Goal: Task Accomplishment & Management: Complete application form

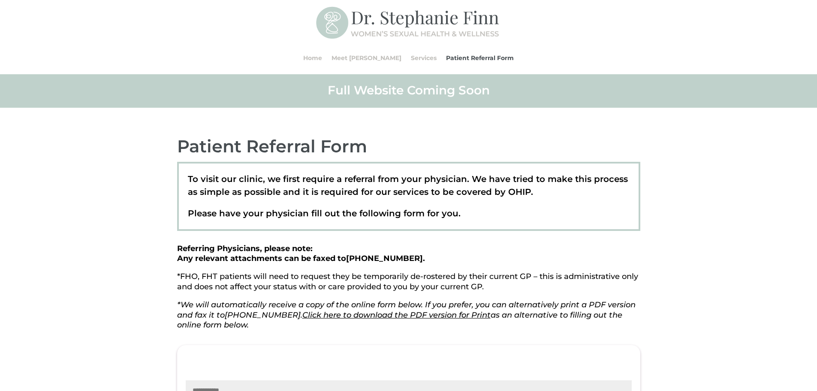
click at [425, 86] on h2 "Full Website Coming Soon" at bounding box center [408, 92] width 463 height 20
click at [411, 60] on link "Services" at bounding box center [424, 58] width 26 height 33
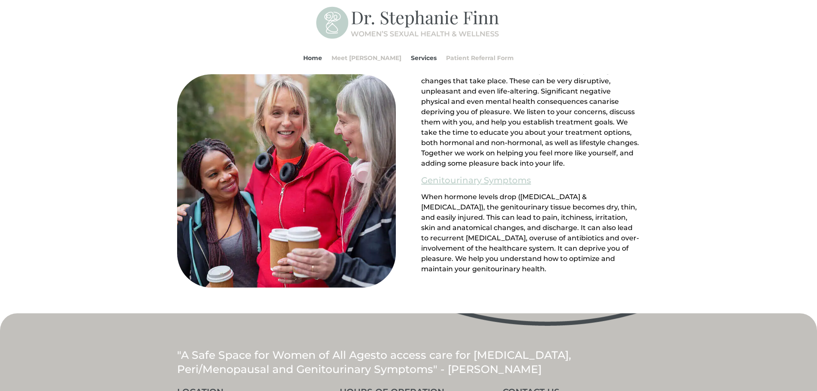
scroll to position [964, 0]
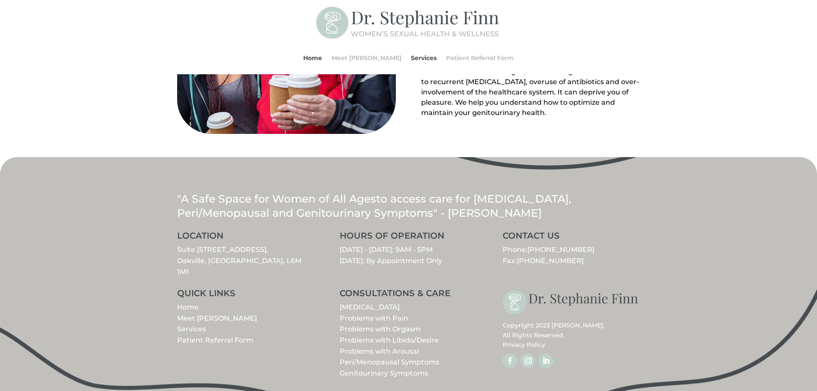
click at [403, 347] on link "Problems with Arousal" at bounding box center [379, 351] width 79 height 8
click at [410, 336] on link "Problems with Libido/Desire" at bounding box center [389, 340] width 99 height 8
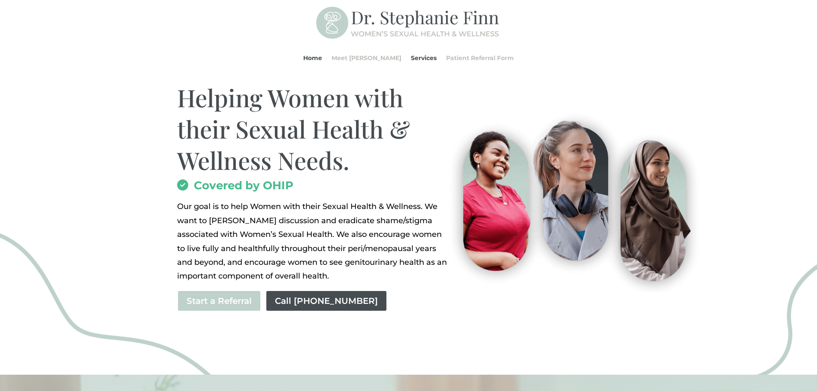
scroll to position [0, 0]
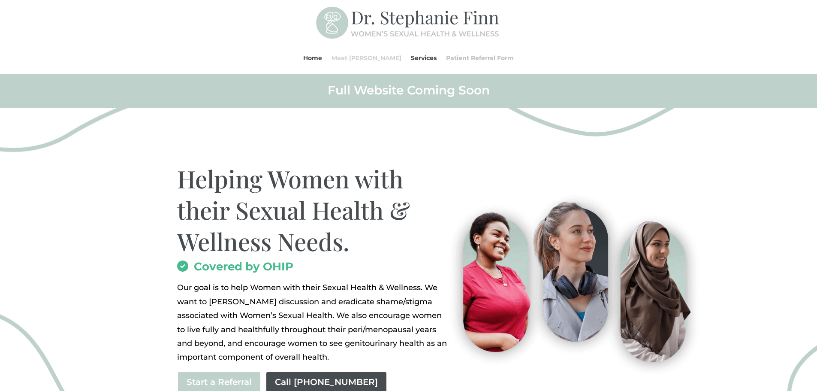
click at [363, 56] on link "Meet [PERSON_NAME]" at bounding box center [366, 58] width 70 height 33
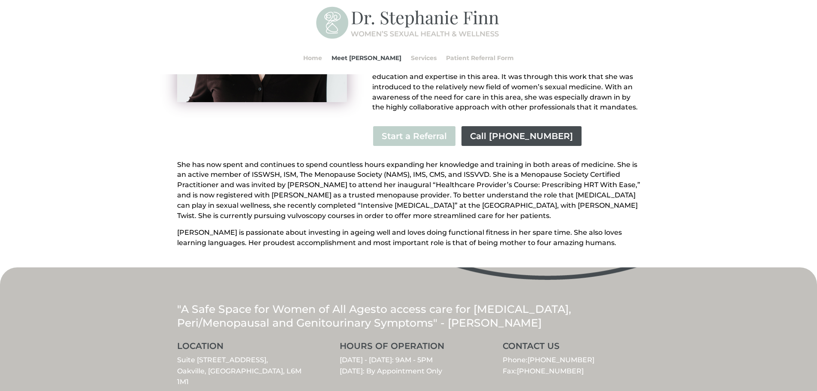
scroll to position [76, 0]
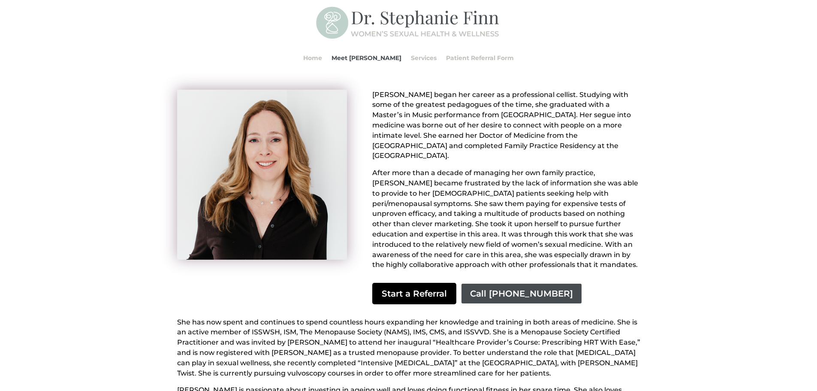
click at [415, 287] on link "Start a Referral" at bounding box center [414, 293] width 84 height 21
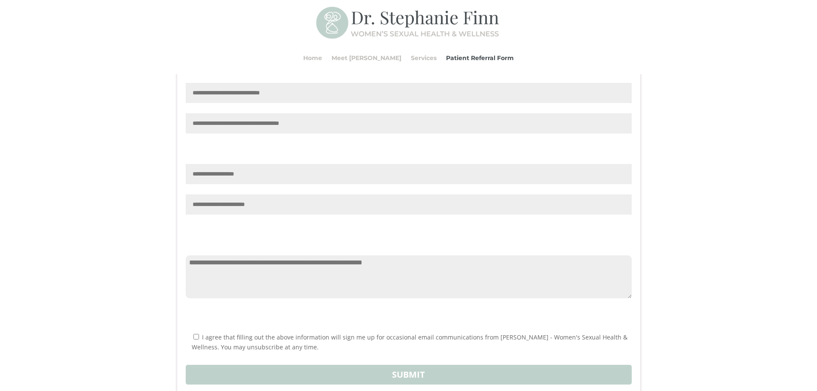
scroll to position [767, 0]
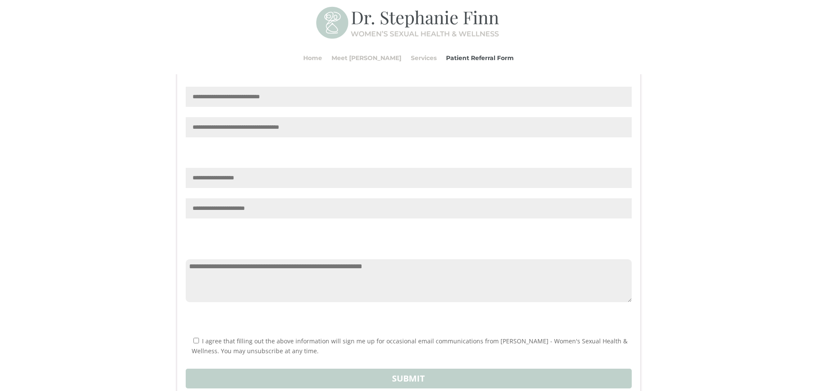
click at [263, 218] on input "Contact form" at bounding box center [409, 208] width 446 height 20
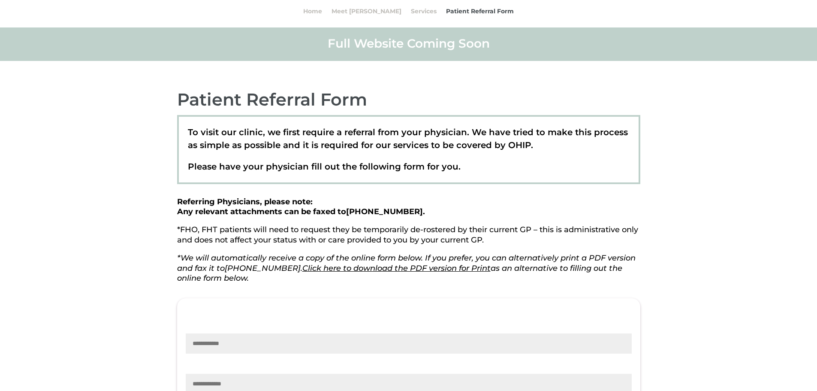
scroll to position [0, 0]
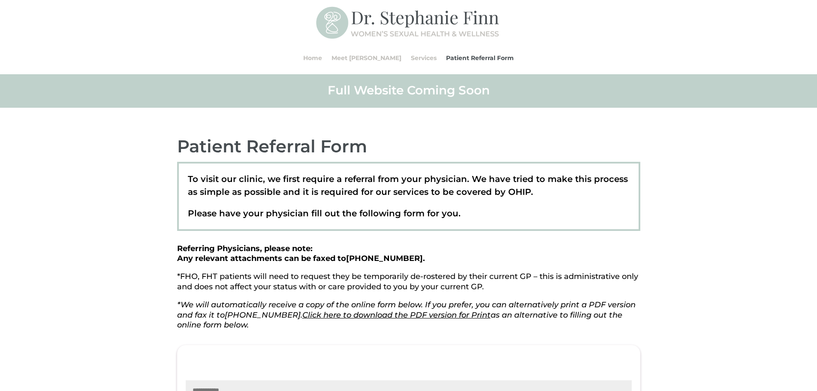
click at [715, 77] on div "Full Website Coming Soon" at bounding box center [408, 90] width 817 height 33
click at [411, 56] on link "Services" at bounding box center [424, 58] width 26 height 33
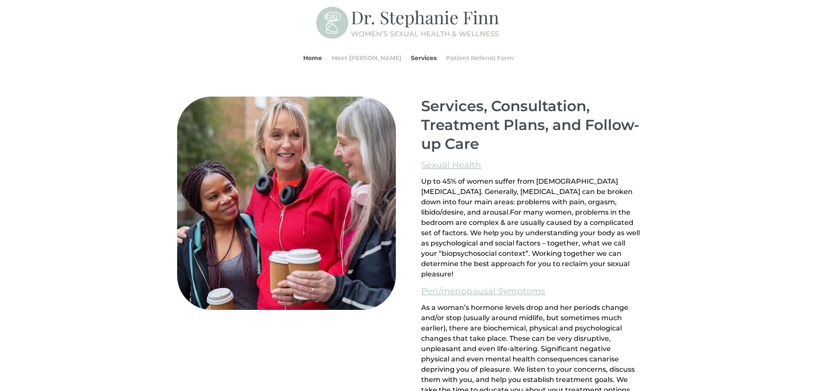
scroll to position [379, 0]
